Goal: Entertainment & Leisure: Browse casually

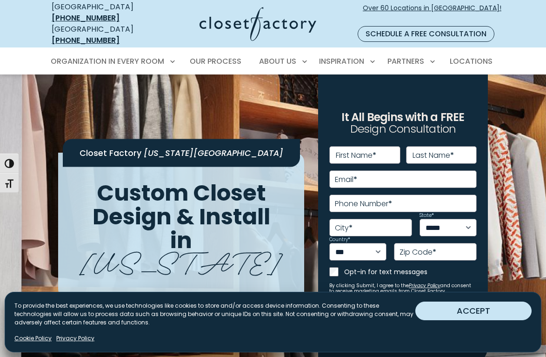
click at [454, 310] on button "ACCEPT" at bounding box center [473, 310] width 116 height 19
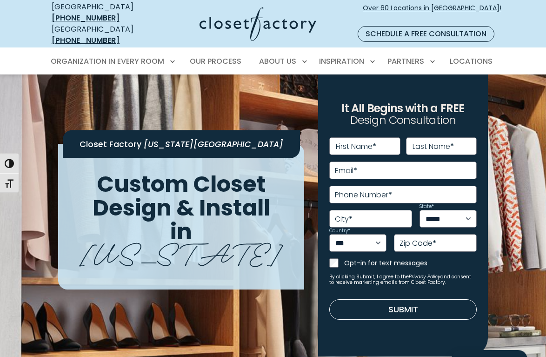
scroll to position [9, 0]
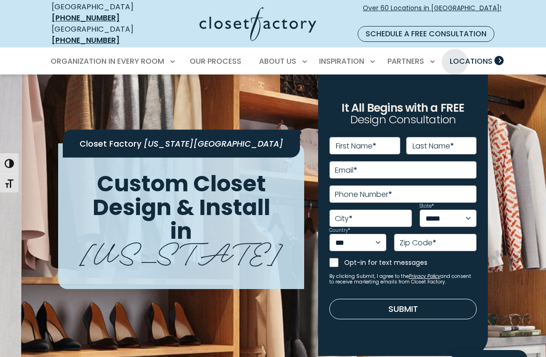
click at [455, 56] on span "Locations" at bounding box center [471, 61] width 43 height 11
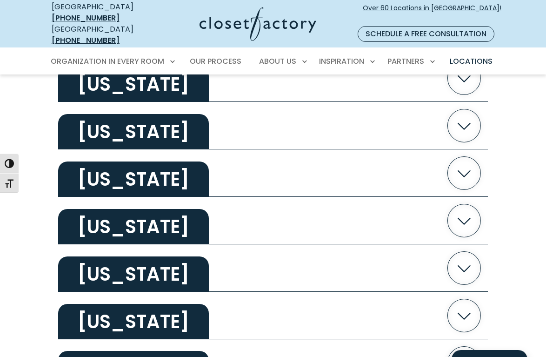
scroll to position [1211, 0]
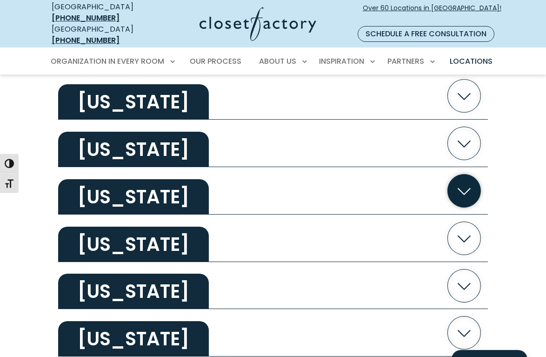
click at [220, 181] on button "New Jersey" at bounding box center [273, 190] width 430 height 47
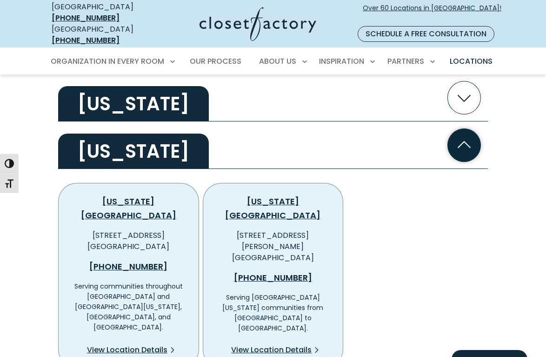
scroll to position [1257, 0]
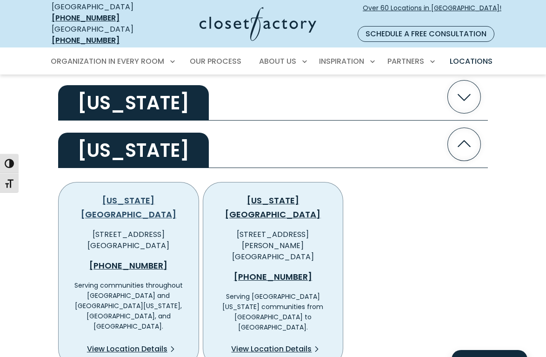
click at [161, 194] on link "New Jersey North" at bounding box center [128, 207] width 95 height 26
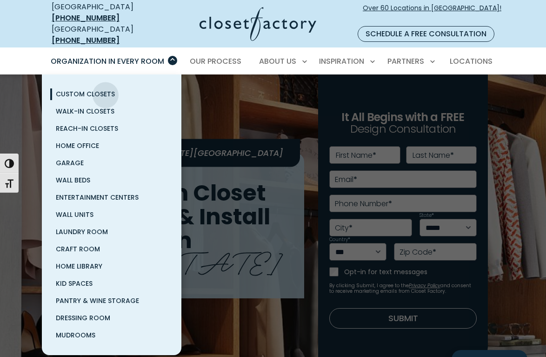
click at [106, 89] on span "Custom Closets" at bounding box center [85, 93] width 59 height 9
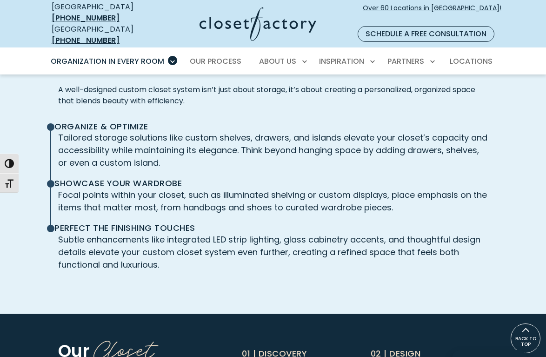
scroll to position [2022, 0]
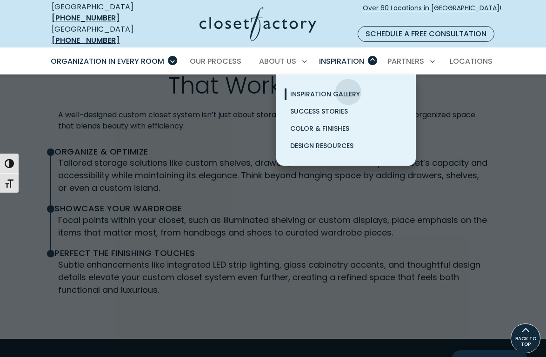
click at [348, 89] on span "Inspiration Gallery" at bounding box center [325, 93] width 70 height 9
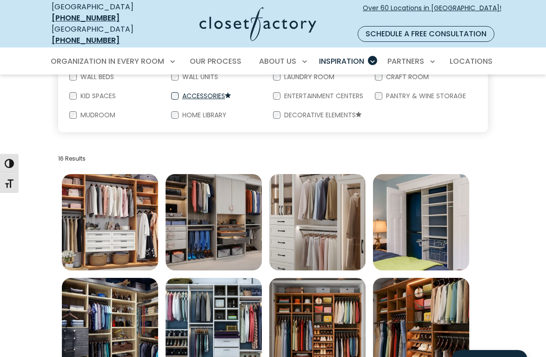
scroll to position [314, 0]
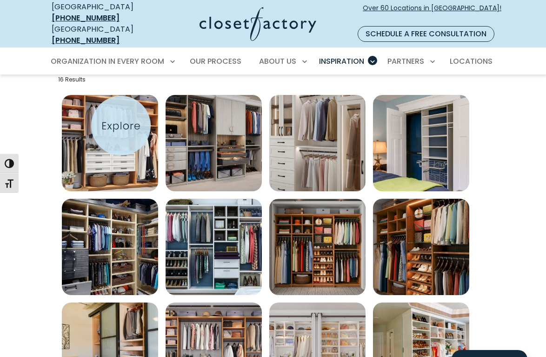
click at [121, 134] on img "Open inspiration gallery to preview enlarged image" at bounding box center [110, 143] width 96 height 96
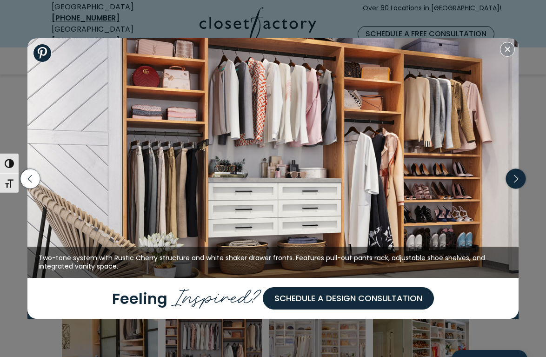
click at [514, 178] on icon "button" at bounding box center [516, 178] width 20 height 20
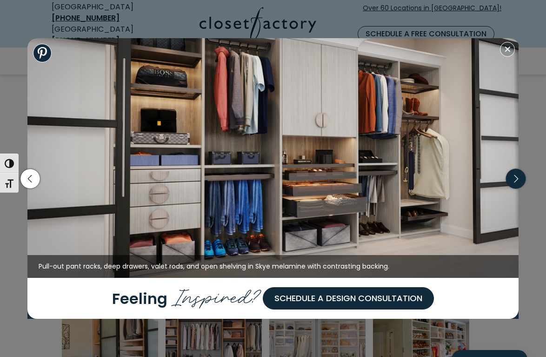
click at [514, 178] on icon "button" at bounding box center [516, 178] width 20 height 20
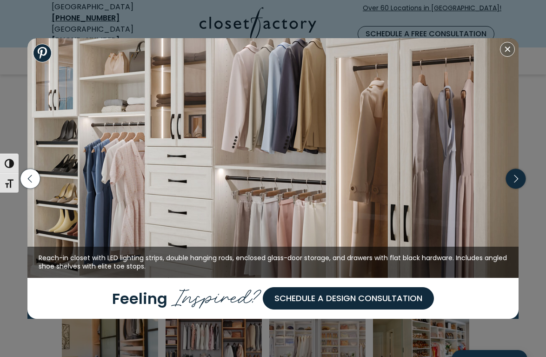
click at [514, 178] on icon "button" at bounding box center [516, 178] width 20 height 20
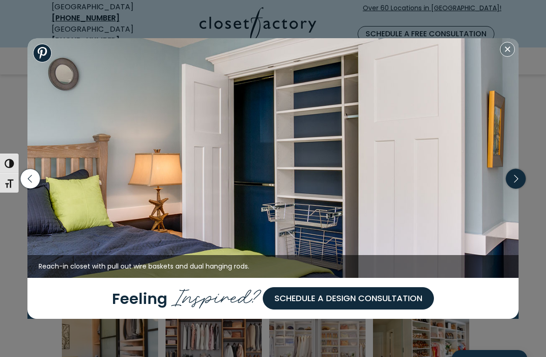
click at [514, 178] on icon "button" at bounding box center [516, 178] width 20 height 20
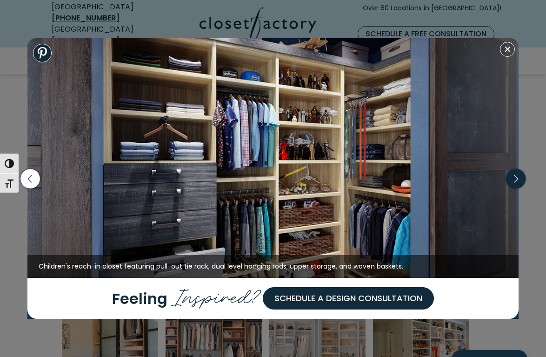
click at [514, 178] on icon "button" at bounding box center [516, 178] width 20 height 20
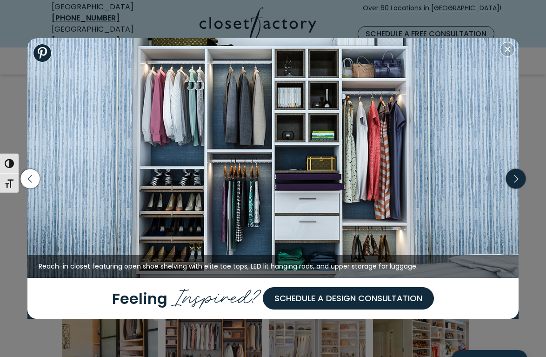
click at [514, 178] on icon "button" at bounding box center [516, 178] width 20 height 20
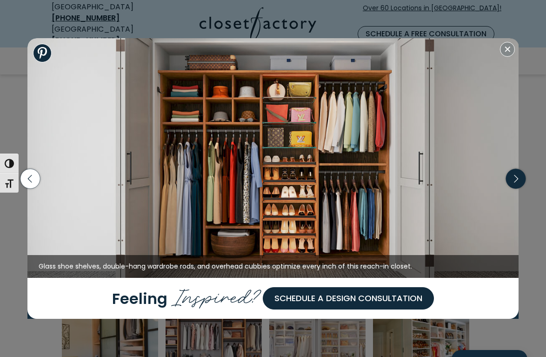
click at [512, 180] on icon "button" at bounding box center [516, 178] width 20 height 20
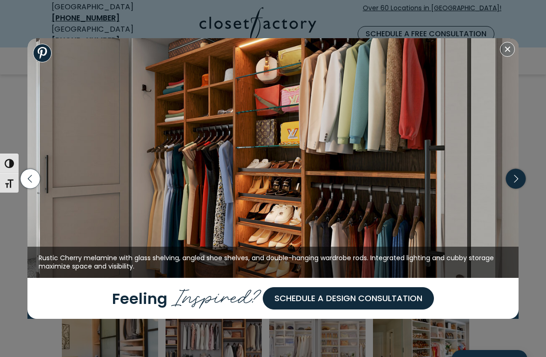
click at [512, 180] on icon "button" at bounding box center [516, 178] width 20 height 20
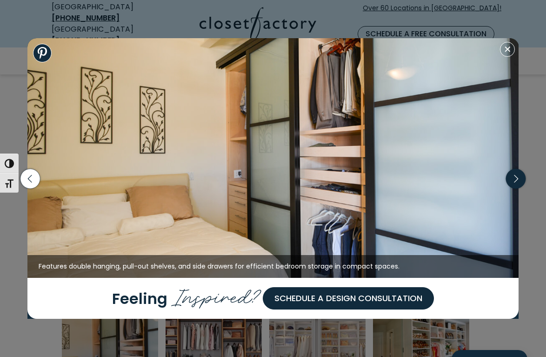
click at [512, 180] on icon "button" at bounding box center [516, 178] width 20 height 20
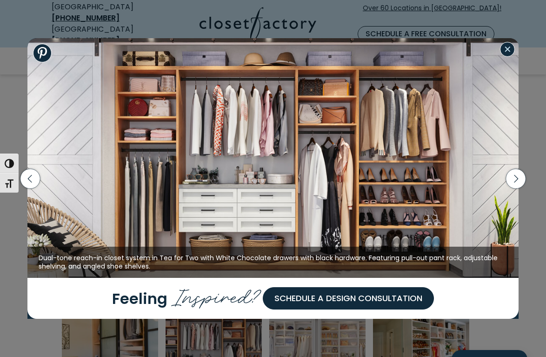
click at [510, 47] on button "Close modal" at bounding box center [507, 49] width 15 height 15
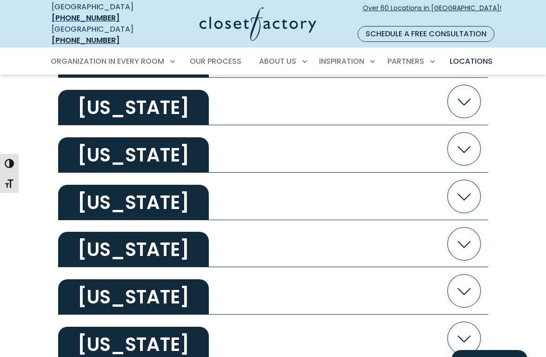
scroll to position [1253, 0]
